Goal: Transaction & Acquisition: Purchase product/service

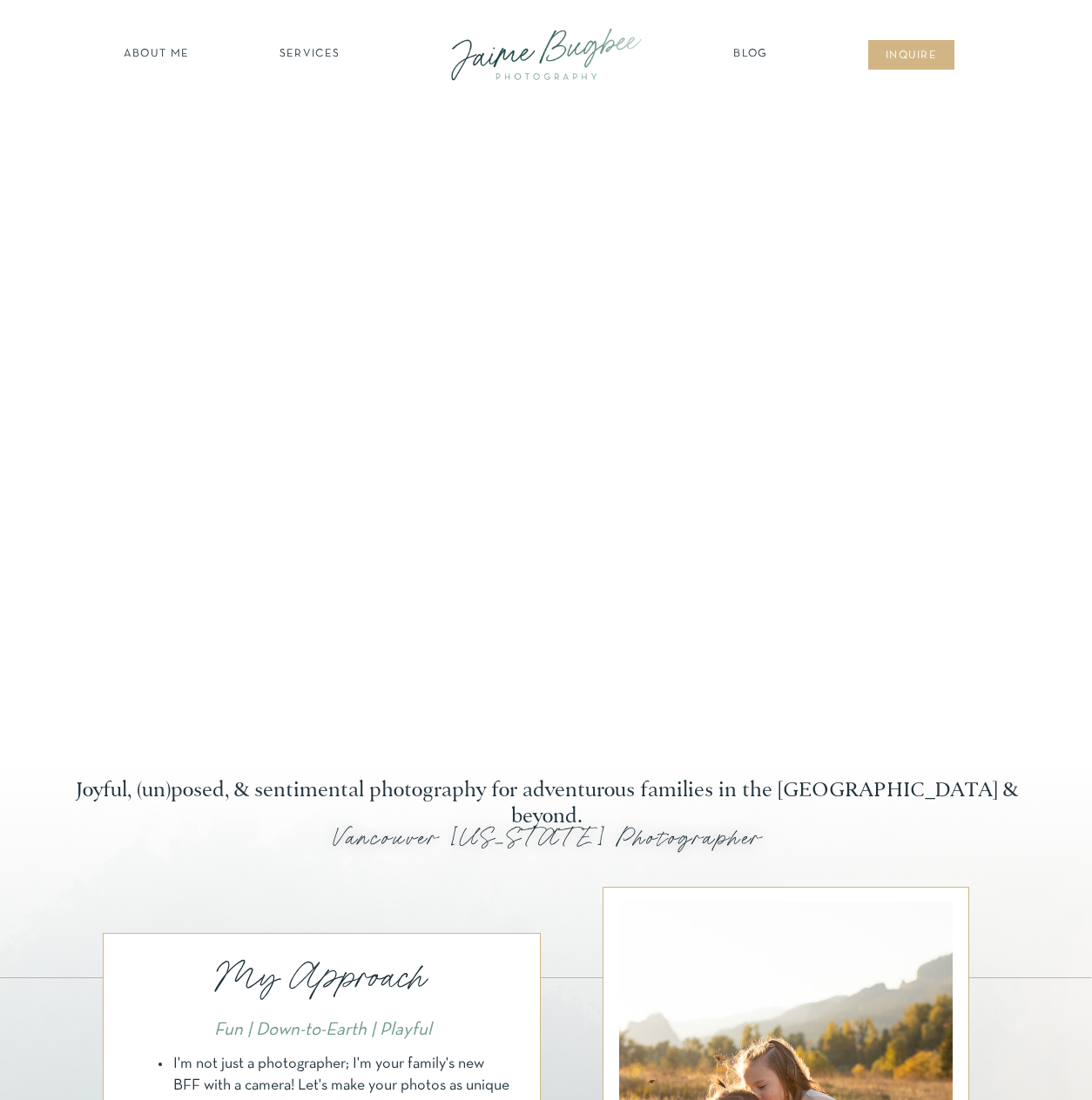
click at [295, 52] on nav "SERVICES" at bounding box center [309, 54] width 98 height 17
click at [1035, 859] on div at bounding box center [546, 1106] width 1092 height 689
click at [922, 58] on nav "inqUIre" at bounding box center [911, 56] width 71 height 17
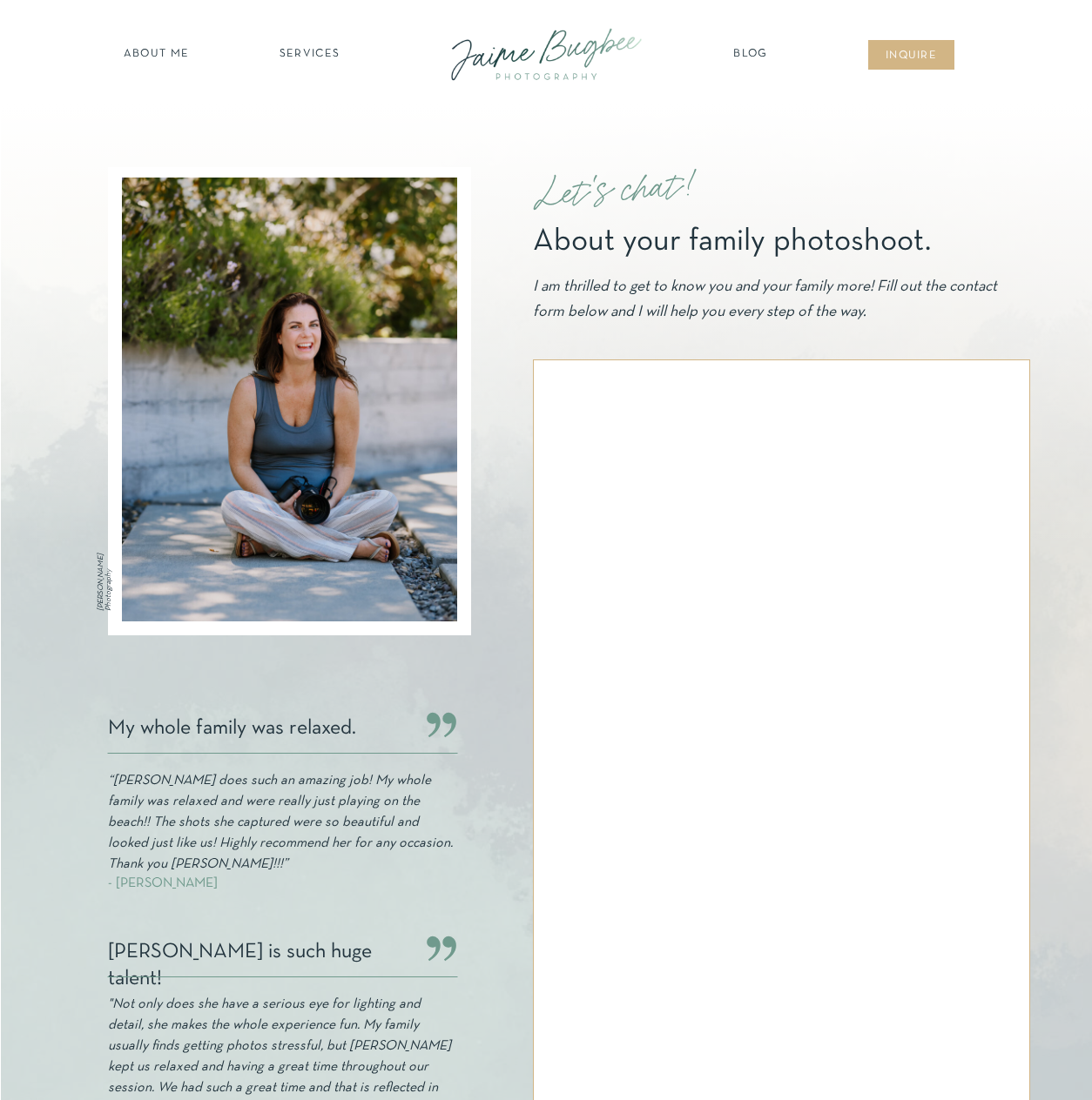
click at [140, 60] on nav "about ME" at bounding box center [156, 54] width 75 height 17
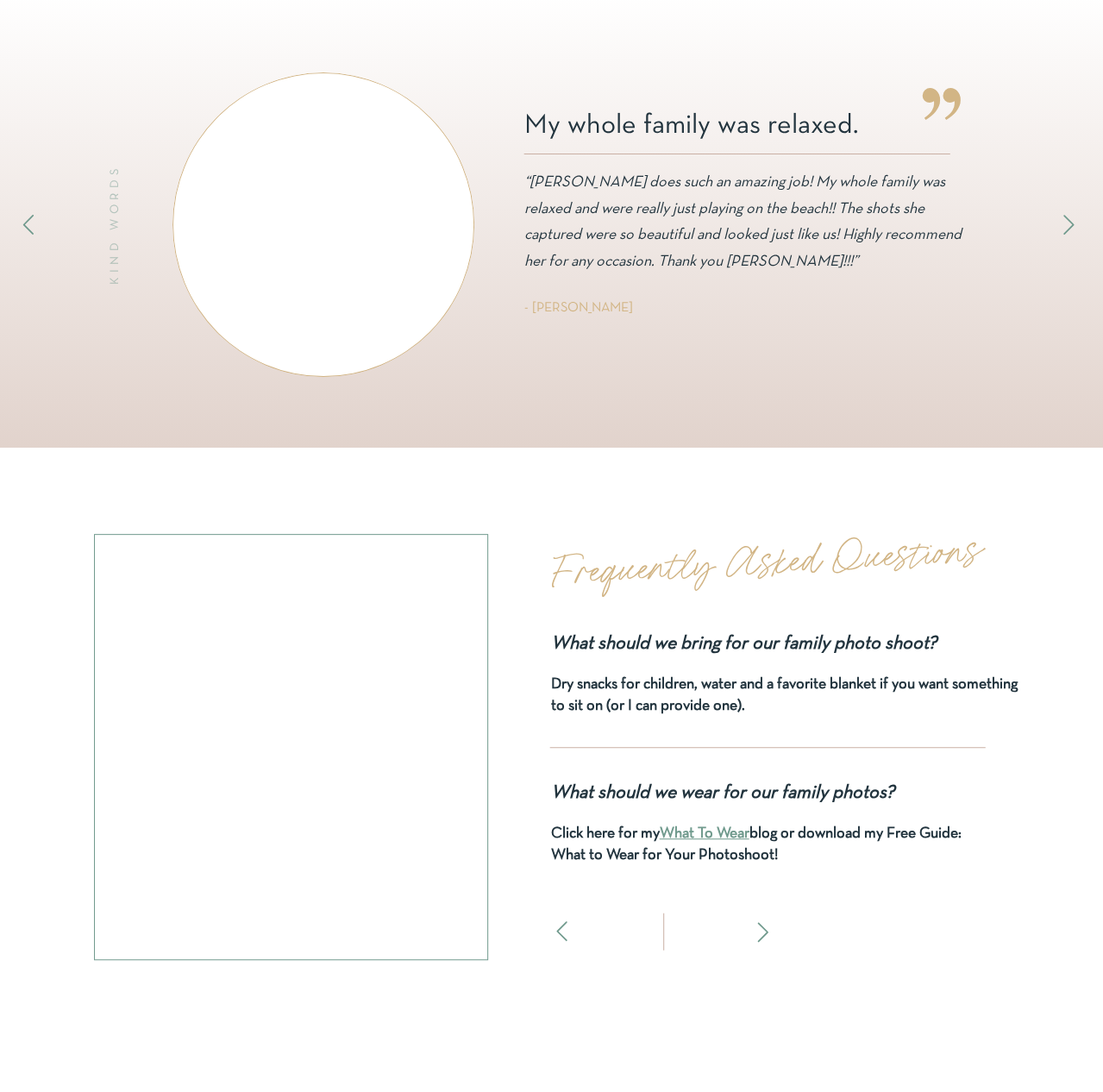
scroll to position [9920, 0]
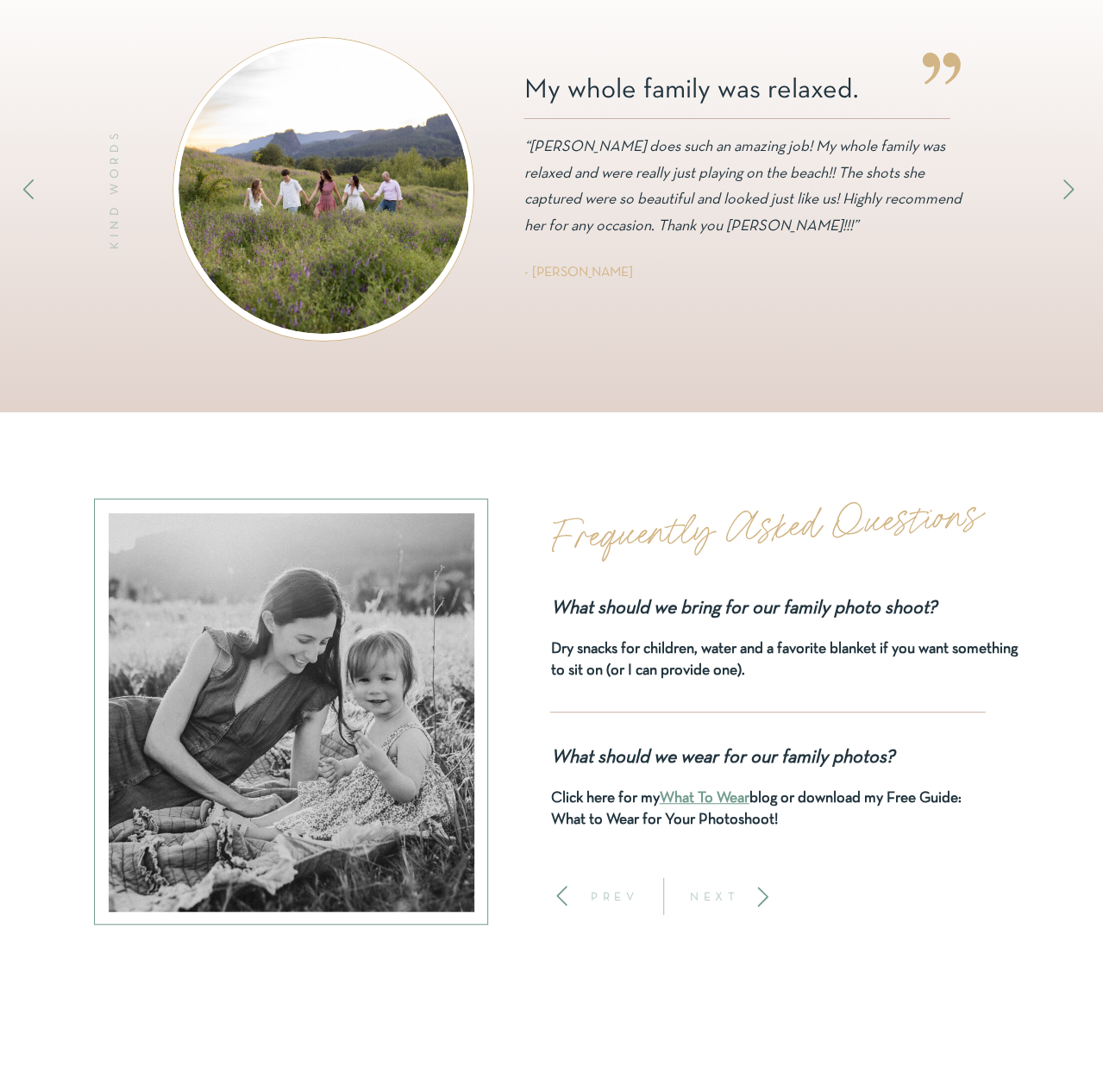
click at [762, 888] on icon at bounding box center [764, 897] width 24 height 24
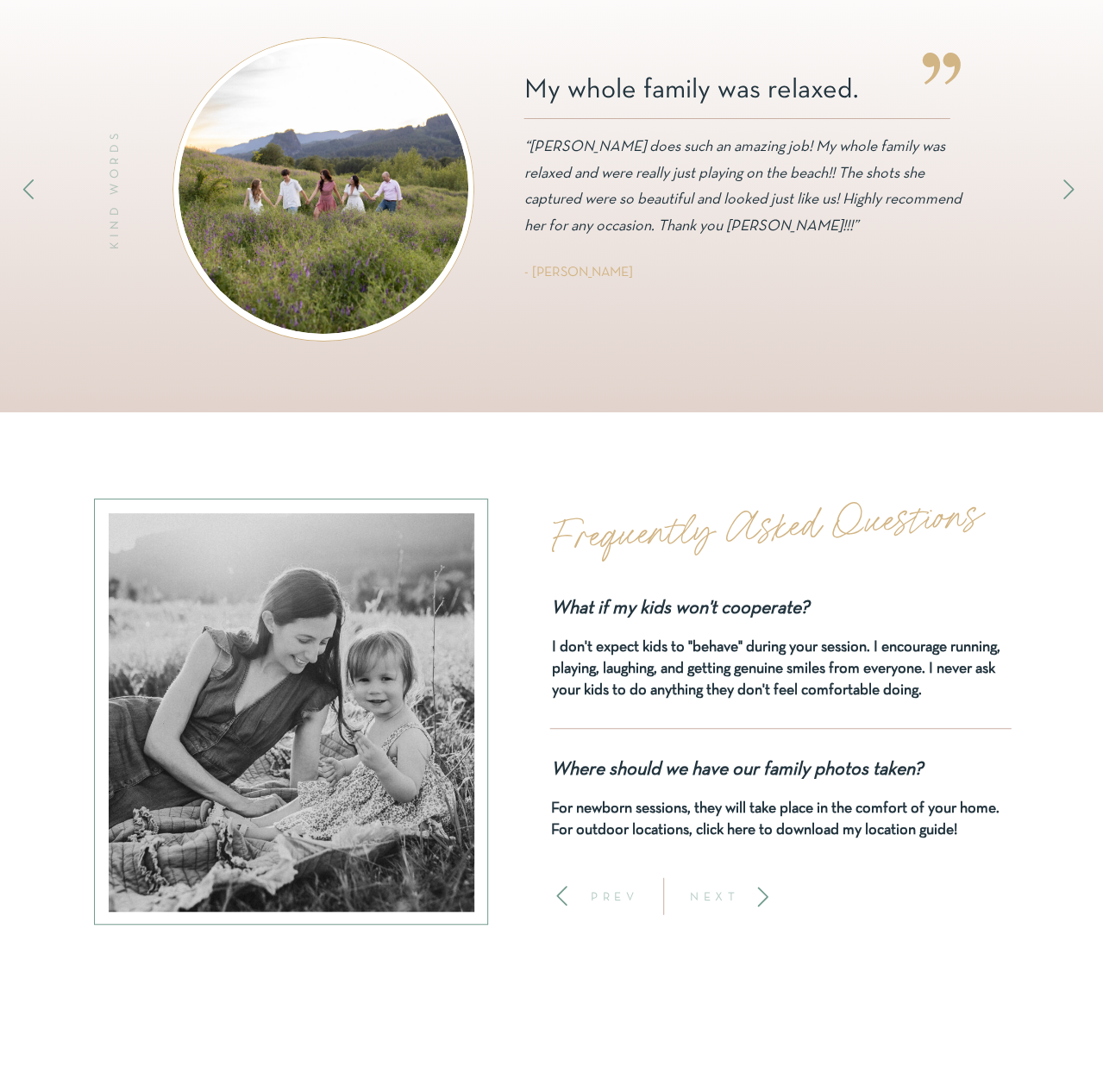
click at [762, 888] on icon at bounding box center [764, 897] width 24 height 24
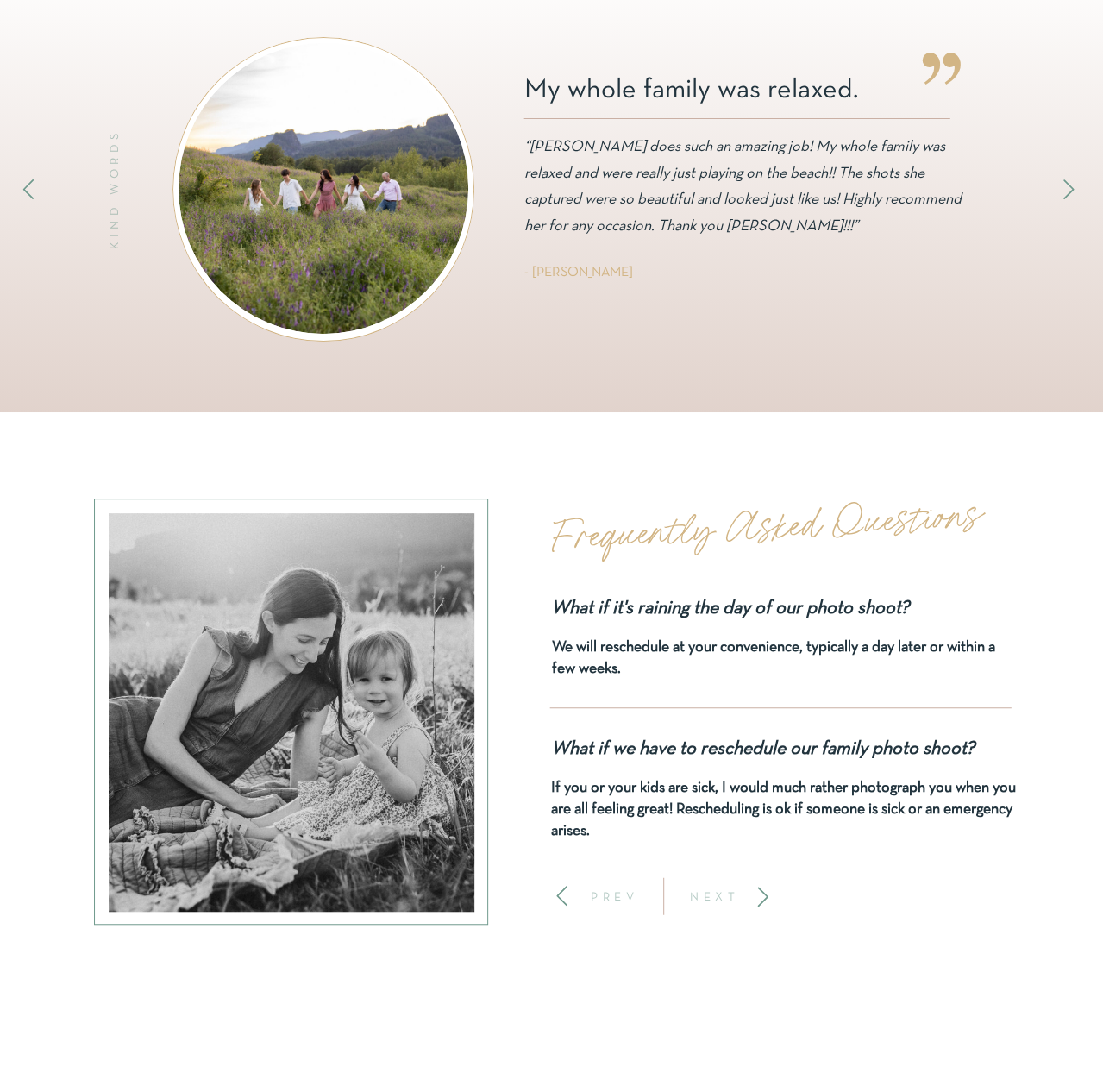
click at [762, 888] on icon at bounding box center [764, 897] width 24 height 24
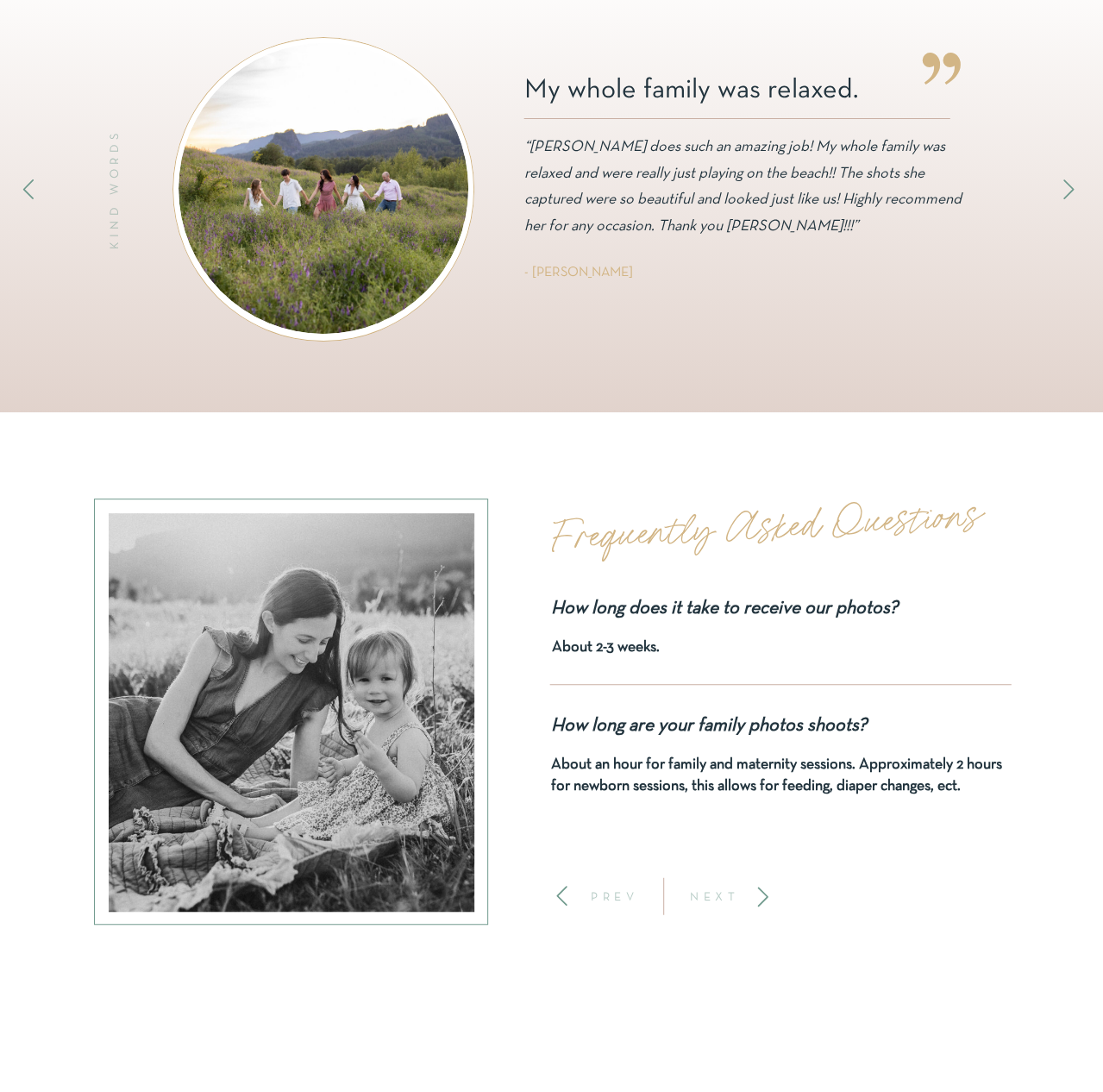
click at [762, 888] on icon at bounding box center [764, 897] width 24 height 24
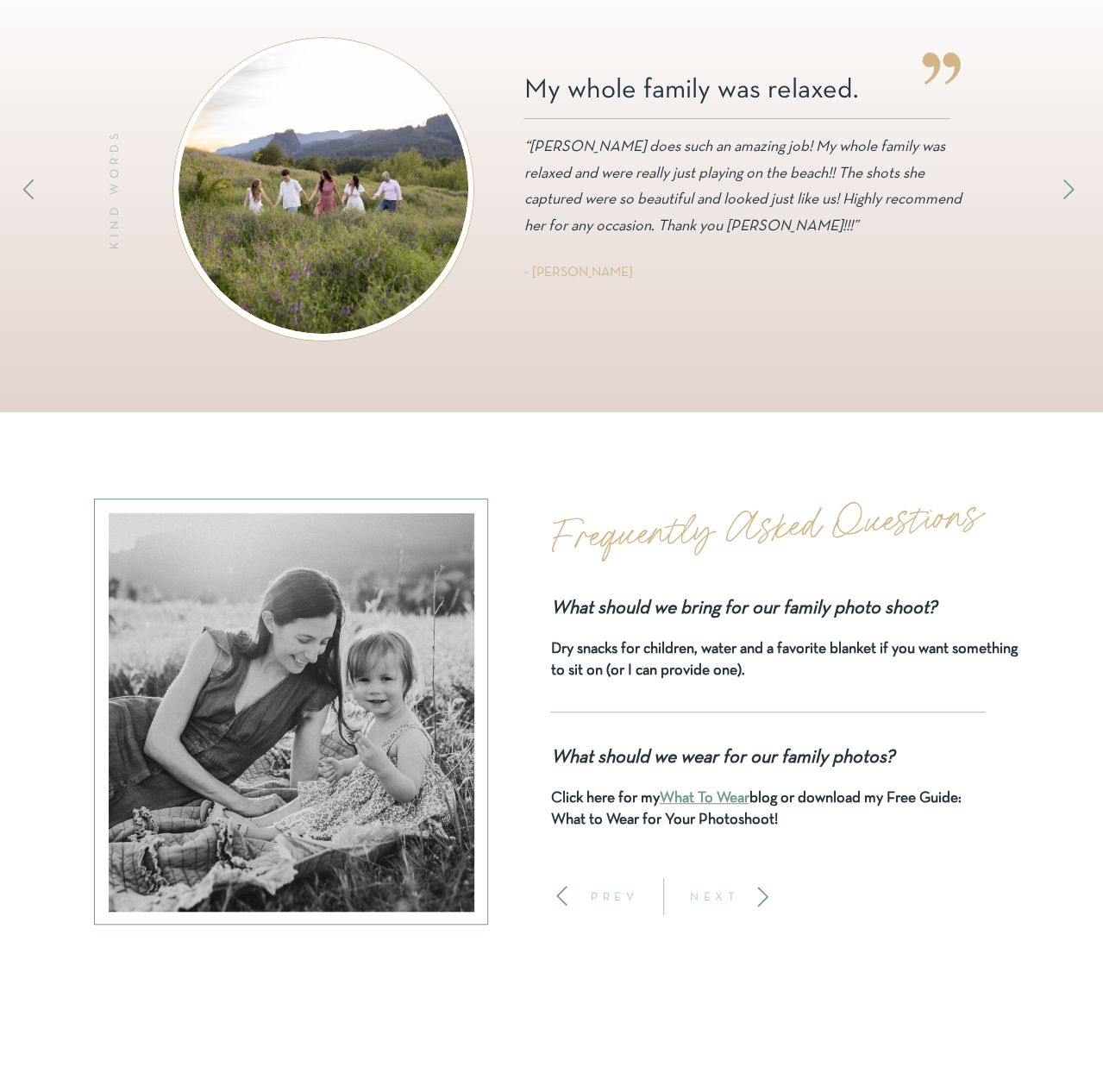
click at [762, 888] on icon at bounding box center [764, 897] width 24 height 24
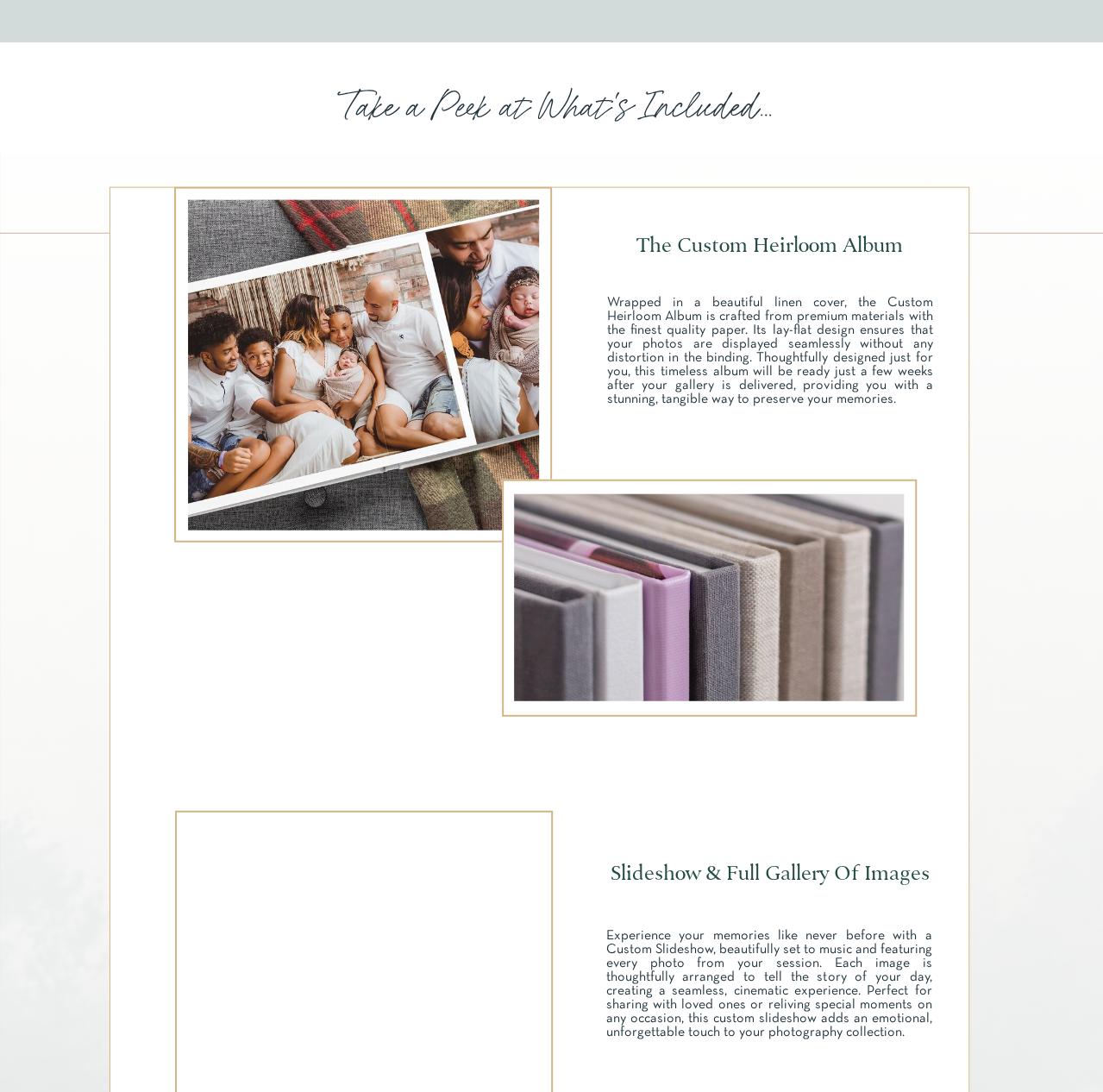
scroll to position [1897, 0]
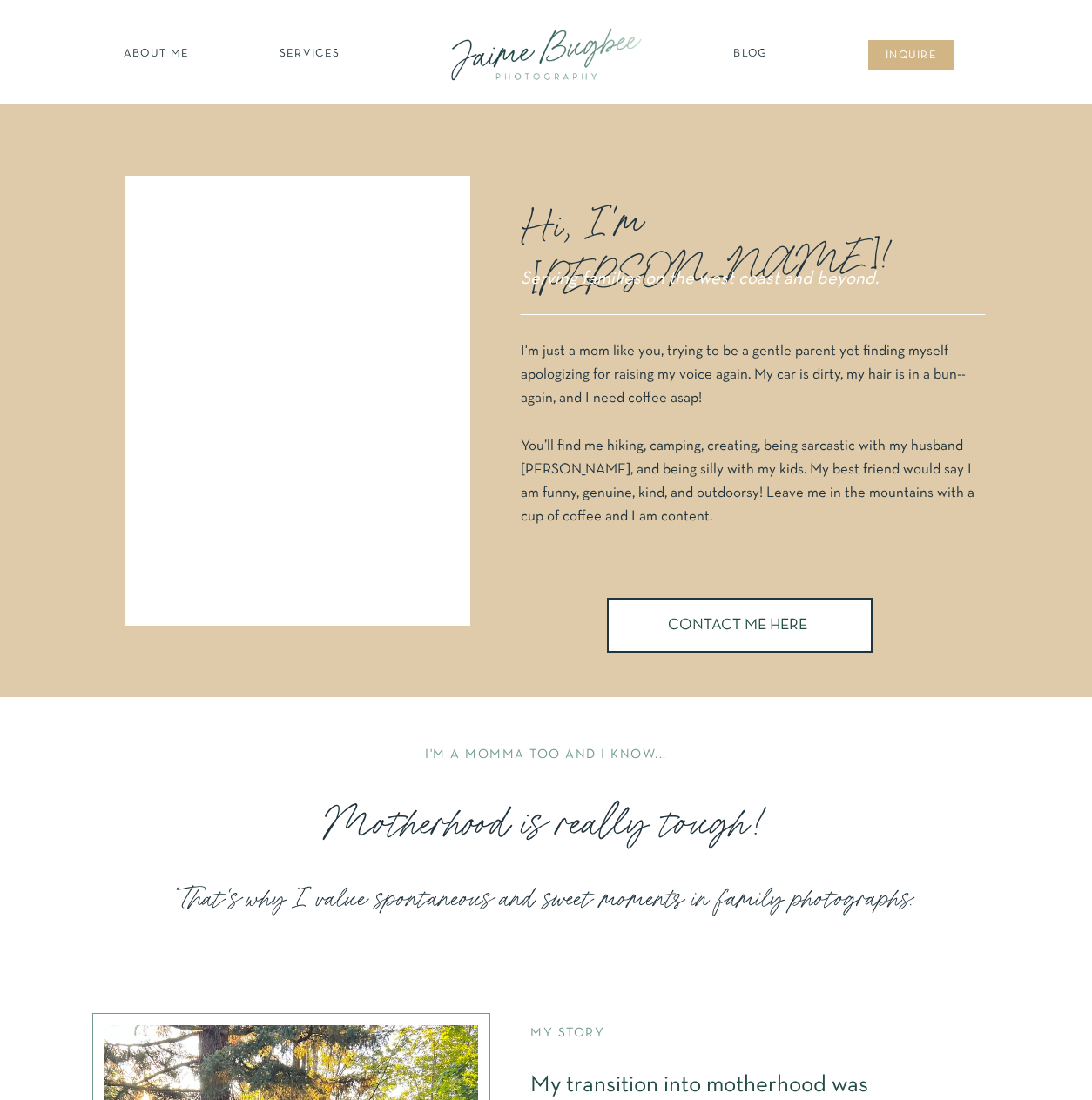
click at [313, 52] on nav "SERVICES" at bounding box center [309, 54] width 98 height 17
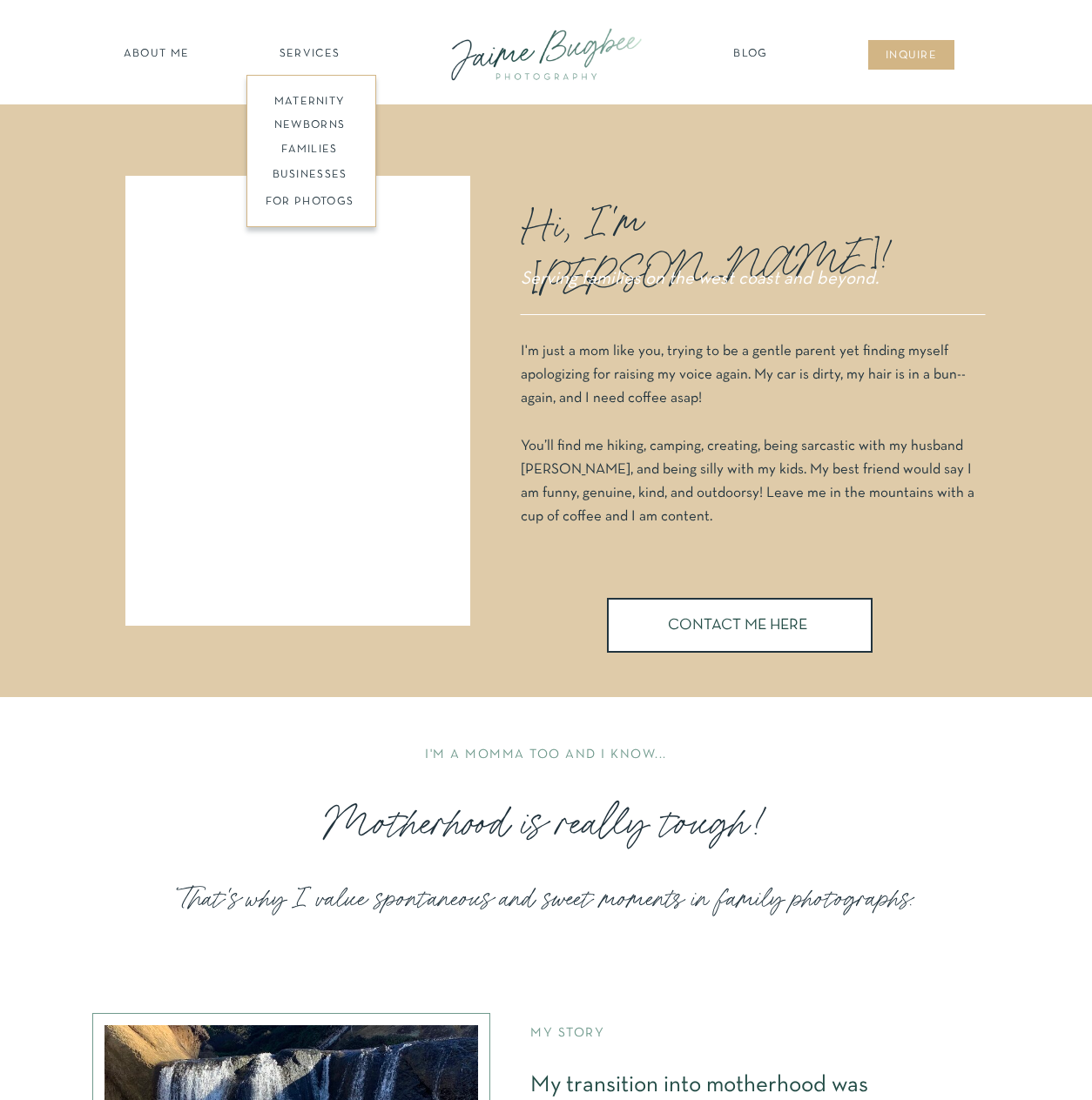
click at [292, 172] on nav "BUSINESSES" at bounding box center [309, 175] width 133 height 17
